Goal: Task Accomplishment & Management: Manage account settings

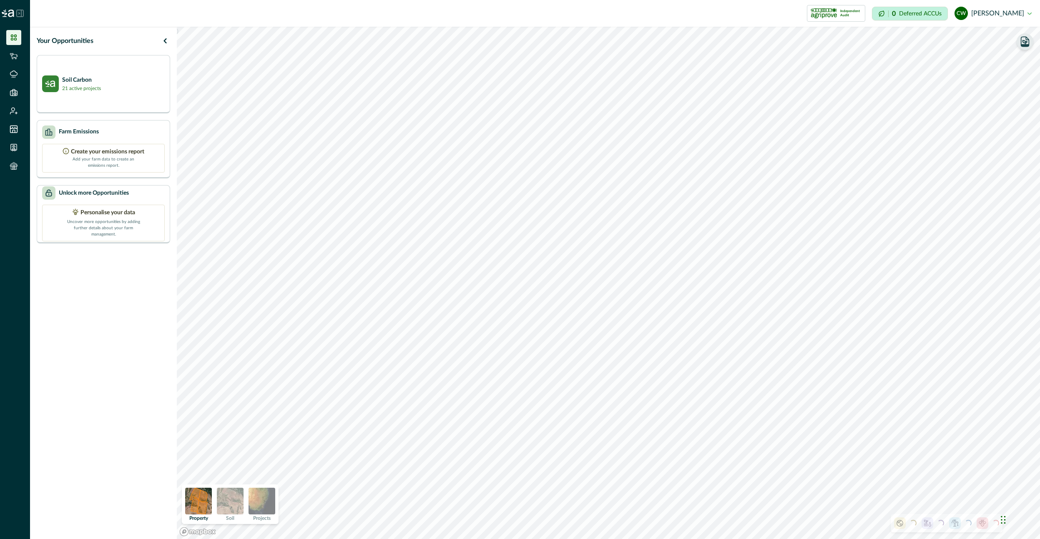
click at [1027, 37] on icon "button" at bounding box center [1025, 42] width 12 height 12
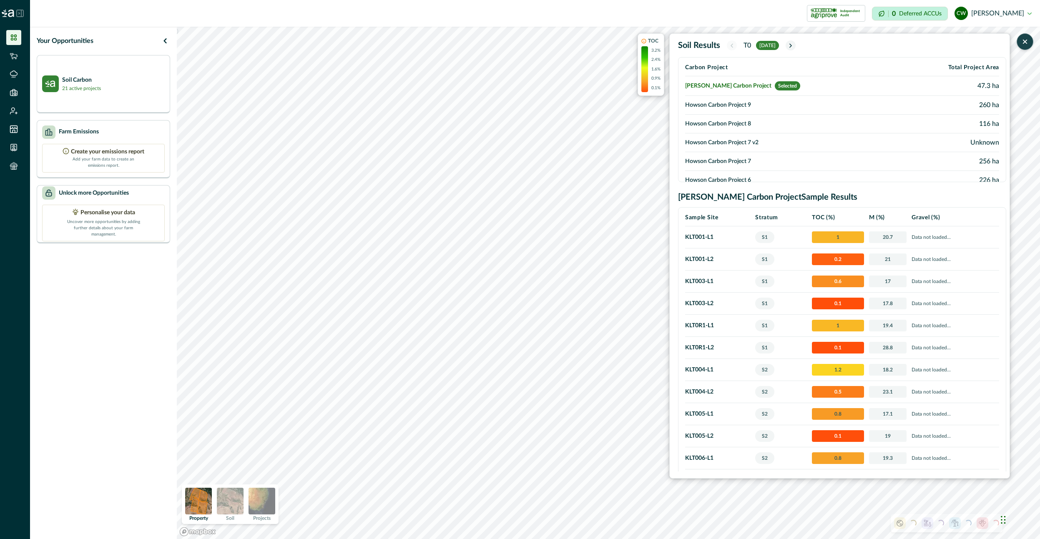
click at [762, 107] on td "Howson Carbon Project 9" at bounding box center [794, 105] width 218 height 19
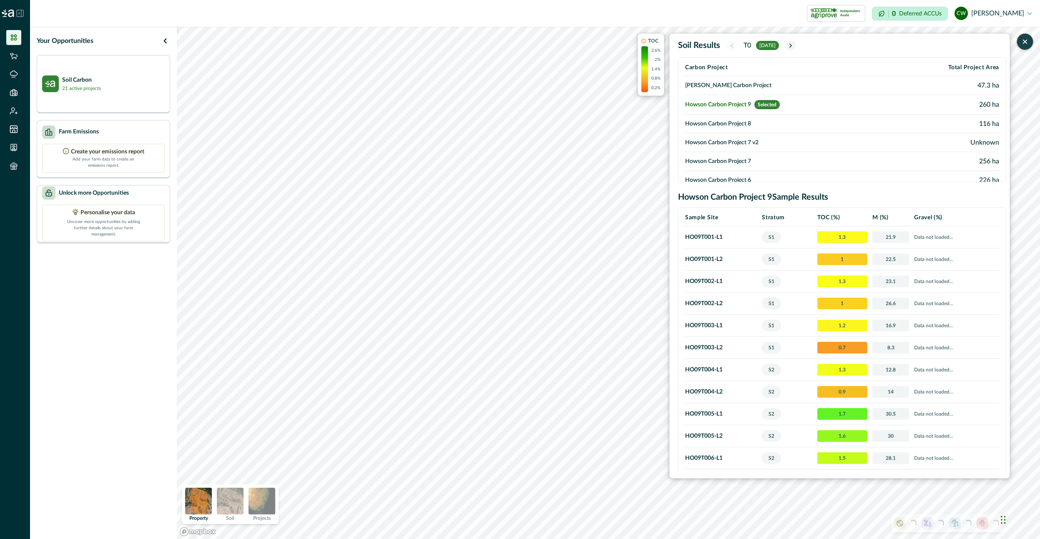
click at [754, 128] on td "Howson Carbon Project 8" at bounding box center [787, 124] width 204 height 19
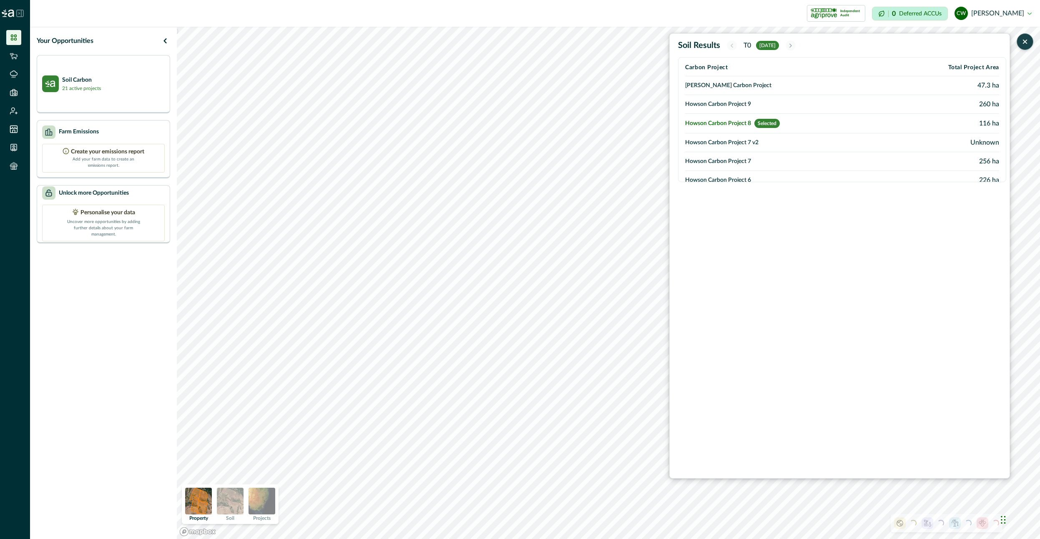
click at [780, 141] on td "Howson Carbon Project 7 v2" at bounding box center [787, 142] width 204 height 19
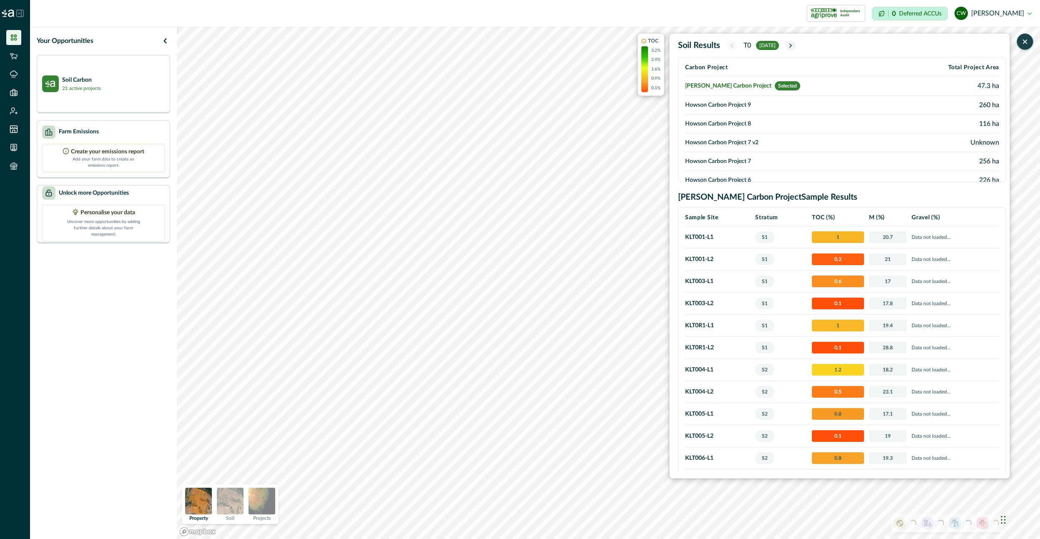
click at [763, 166] on td "Howson Carbon Project 7" at bounding box center [794, 161] width 218 height 19
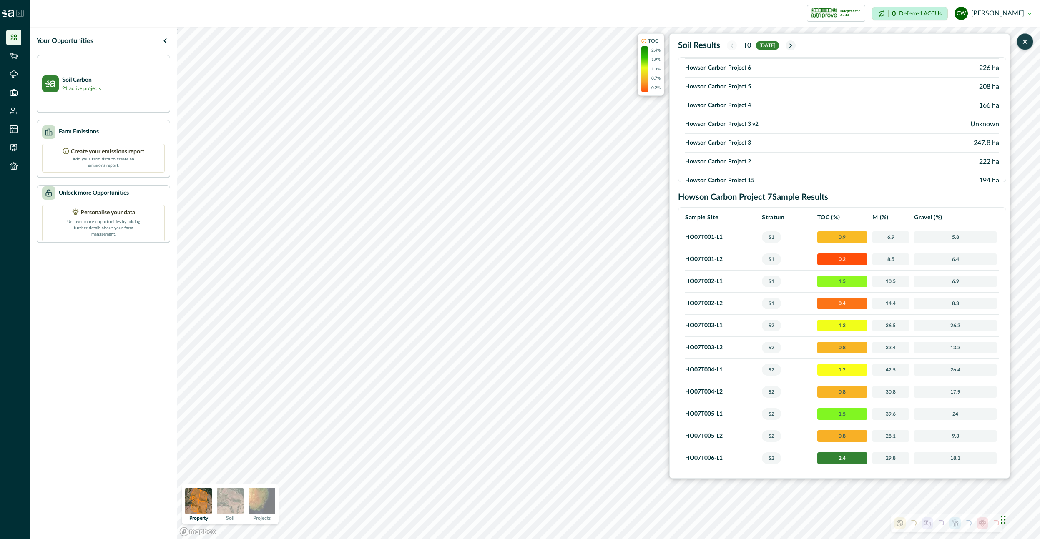
scroll to position [120, 0]
click at [1025, 41] on icon "button" at bounding box center [1025, 41] width 3 height 3
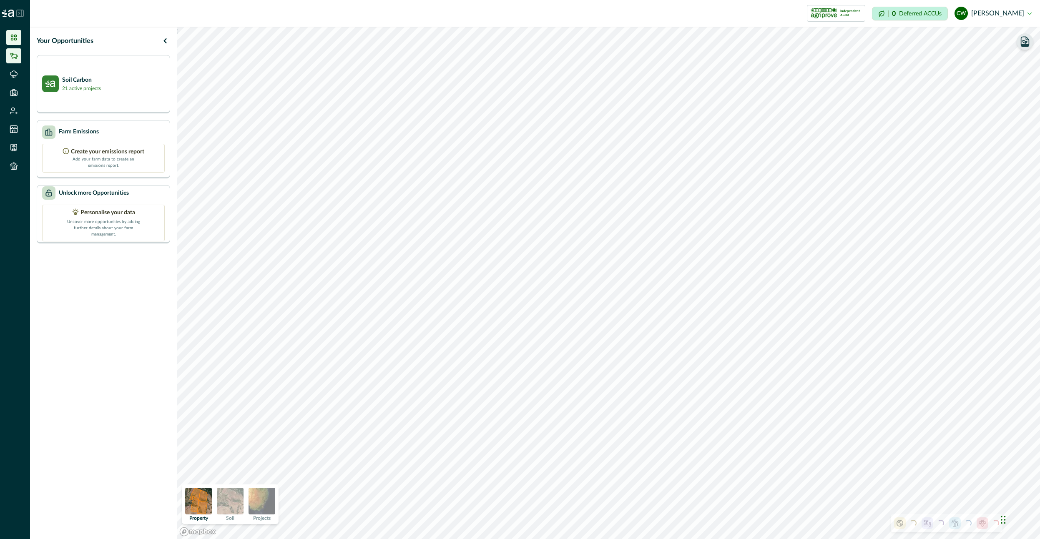
click at [18, 61] on li at bounding box center [13, 55] width 15 height 15
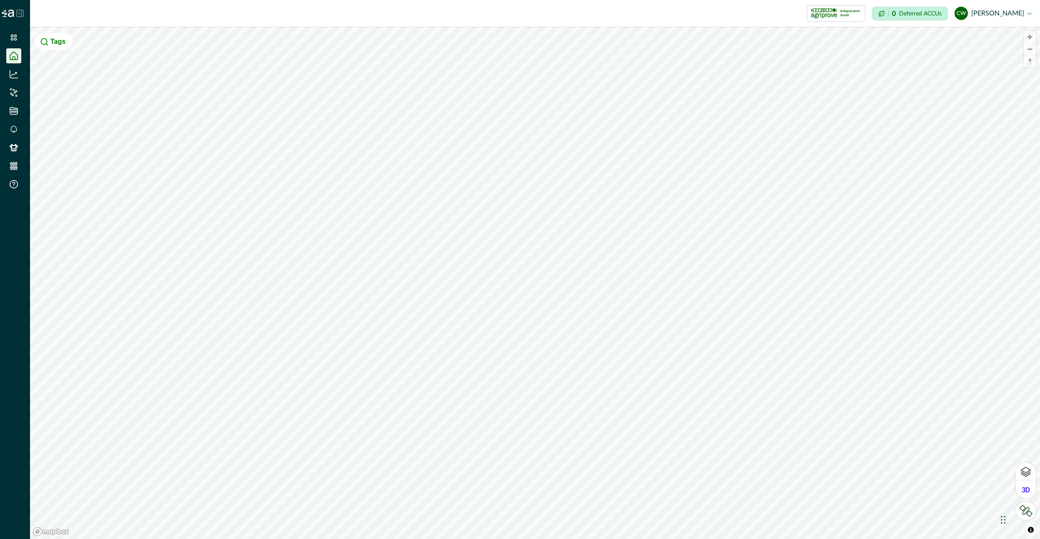
click at [22, 13] on icon at bounding box center [20, 13] width 7 height 7
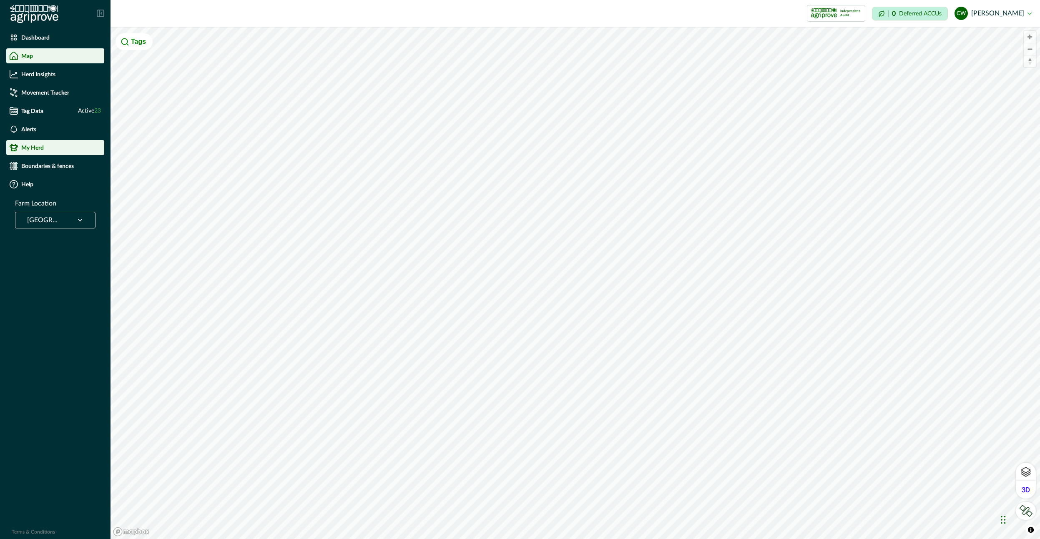
click at [28, 152] on li "My Herd" at bounding box center [55, 147] width 98 height 15
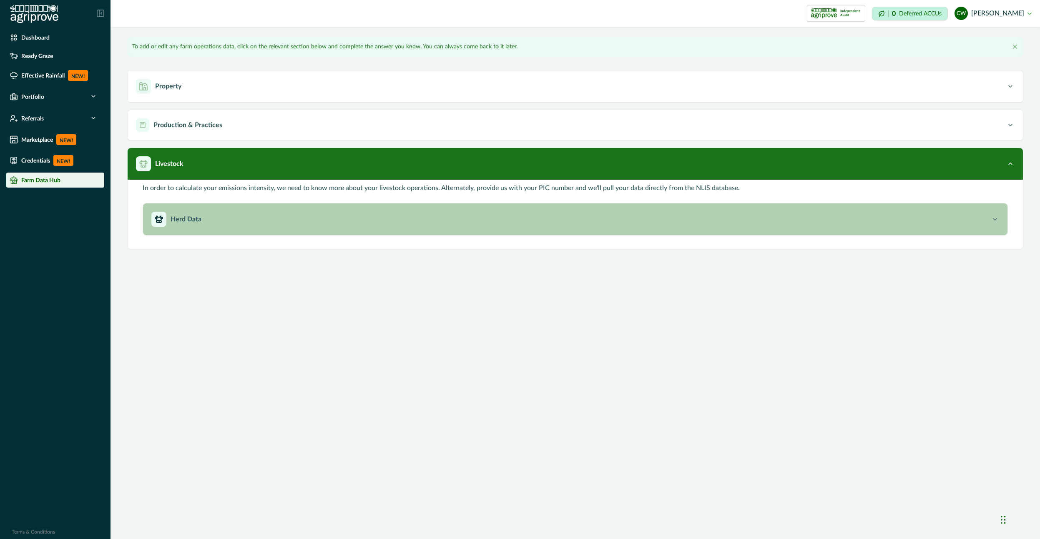
click at [270, 221] on div "Herd Data" at bounding box center [571, 219] width 840 height 15
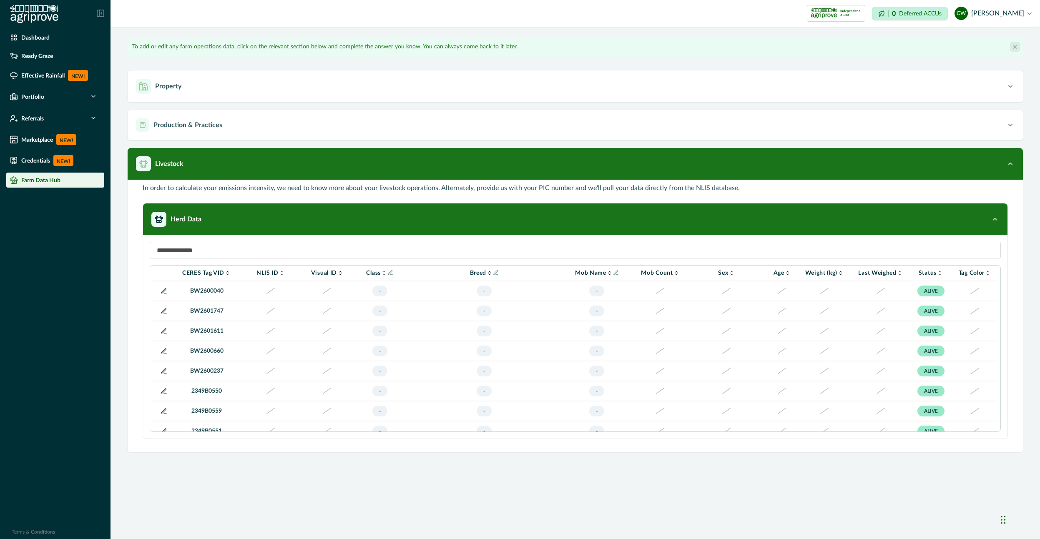
click at [1019, 48] on button "Close" at bounding box center [1015, 47] width 10 height 10
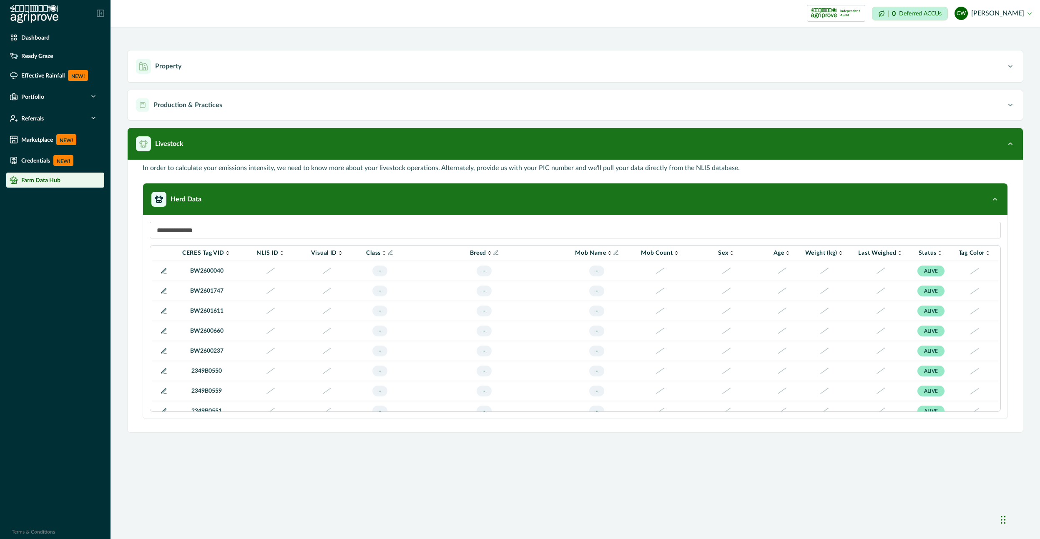
click at [954, 33] on div "**********" at bounding box center [576, 230] width 930 height 406
click at [1010, 9] on button "[PERSON_NAME] [PERSON_NAME]" at bounding box center [993, 13] width 77 height 20
click at [972, 39] on button "Sign out" at bounding box center [985, 37] width 93 height 14
